Goal: Find contact information: Find contact information

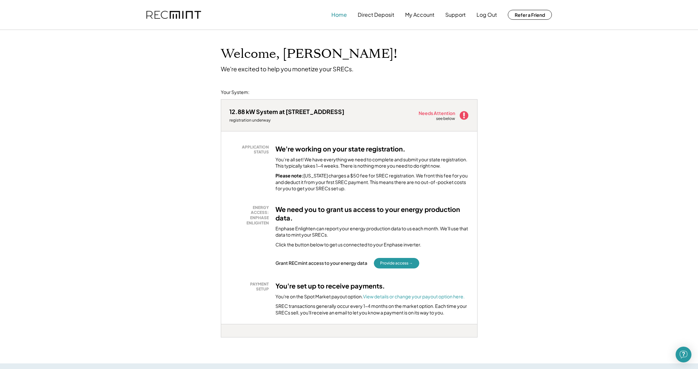
click at [338, 12] on button "Home" at bounding box center [338, 14] width 15 height 13
click at [416, 16] on button "My Account" at bounding box center [419, 14] width 29 height 13
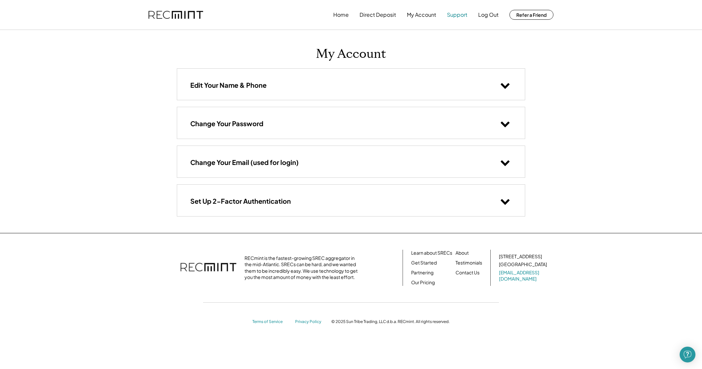
click at [461, 14] on button "Support" at bounding box center [457, 14] width 20 height 13
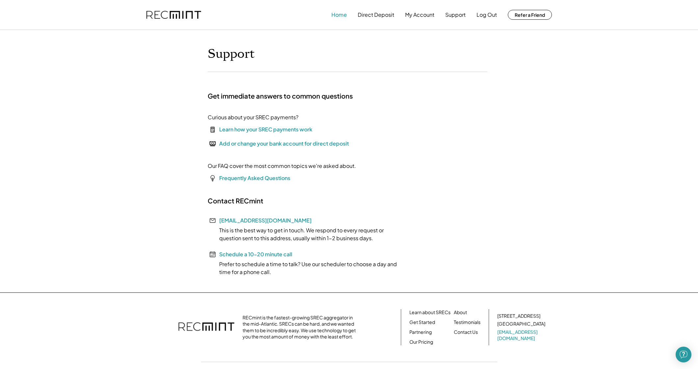
click at [338, 15] on button "Home" at bounding box center [338, 14] width 15 height 13
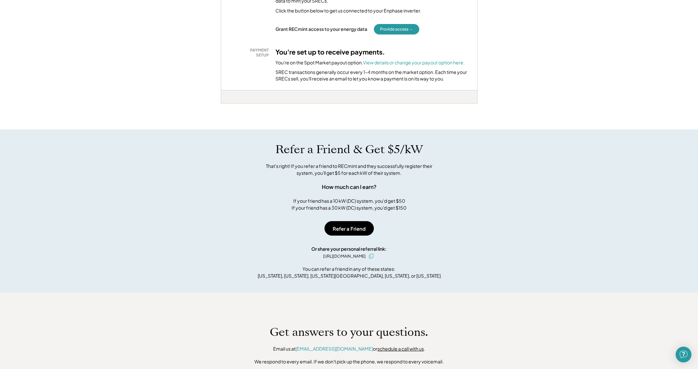
scroll to position [198, 0]
